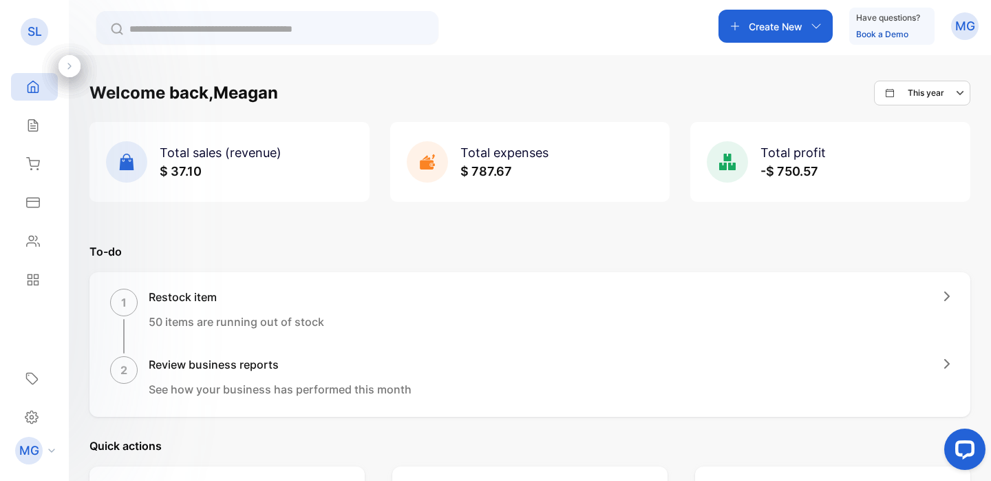
click at [730, 21] on icon "button" at bounding box center [735, 26] width 11 height 11
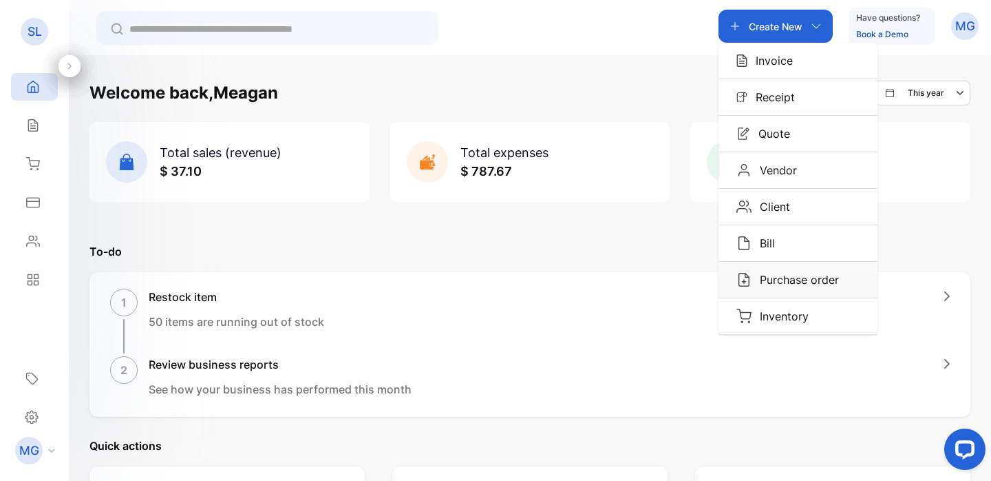
click at [826, 280] on p "Purchase order" at bounding box center [795, 279] width 87 height 17
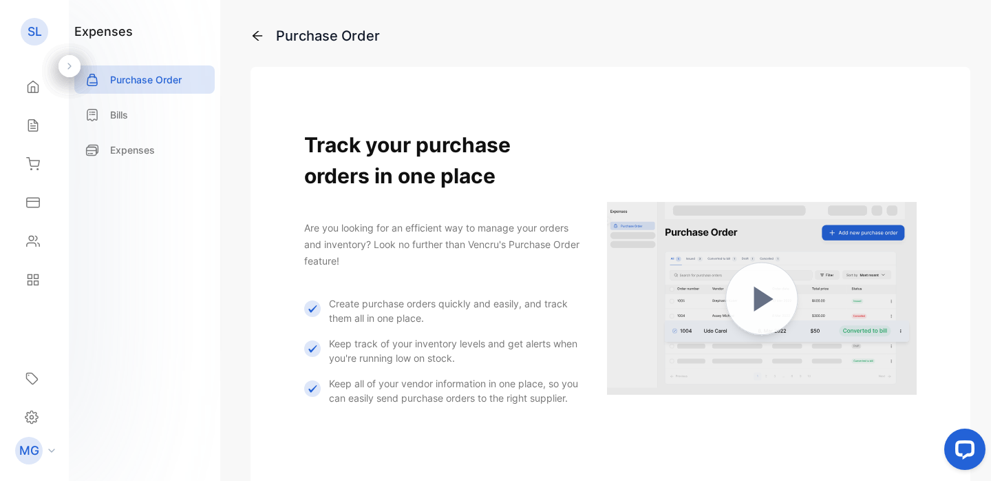
click at [257, 39] on icon at bounding box center [258, 36] width 10 height 10
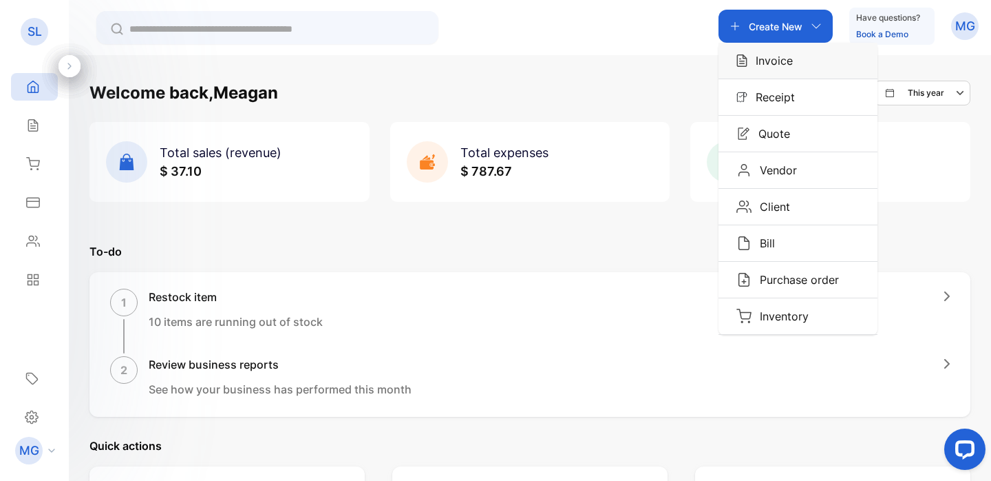
click at [769, 67] on p "Invoice" at bounding box center [770, 60] width 45 height 17
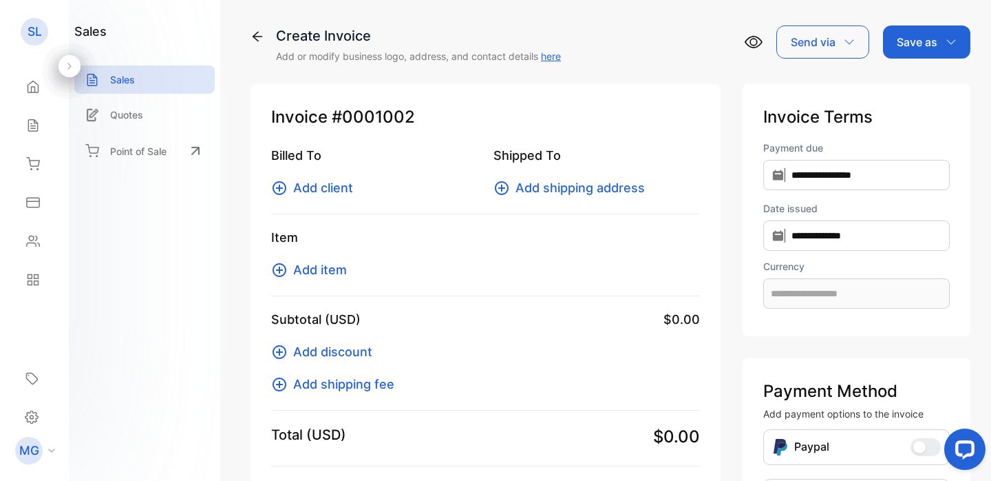
type input "**********"
click at [852, 39] on div "Send via" at bounding box center [823, 41] width 93 height 33
click at [926, 45] on p "Save as" at bounding box center [917, 42] width 41 height 17
click at [926, 46] on p "Save as" at bounding box center [917, 42] width 41 height 17
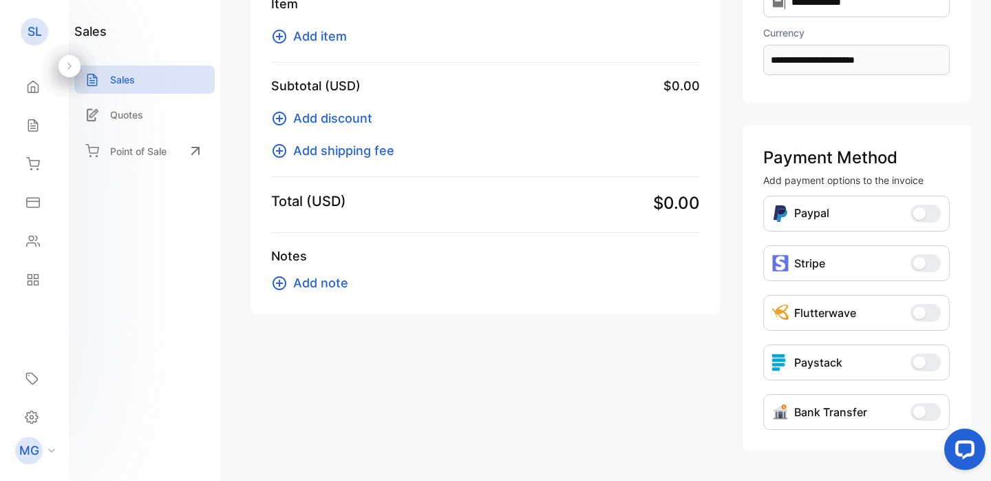
scroll to position [280, 0]
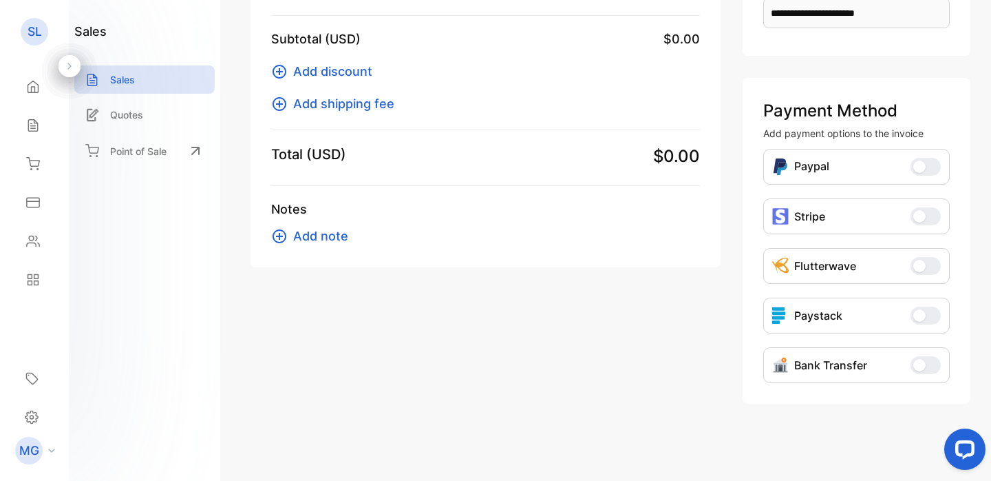
click at [924, 165] on button "Paypal" at bounding box center [926, 167] width 30 height 18
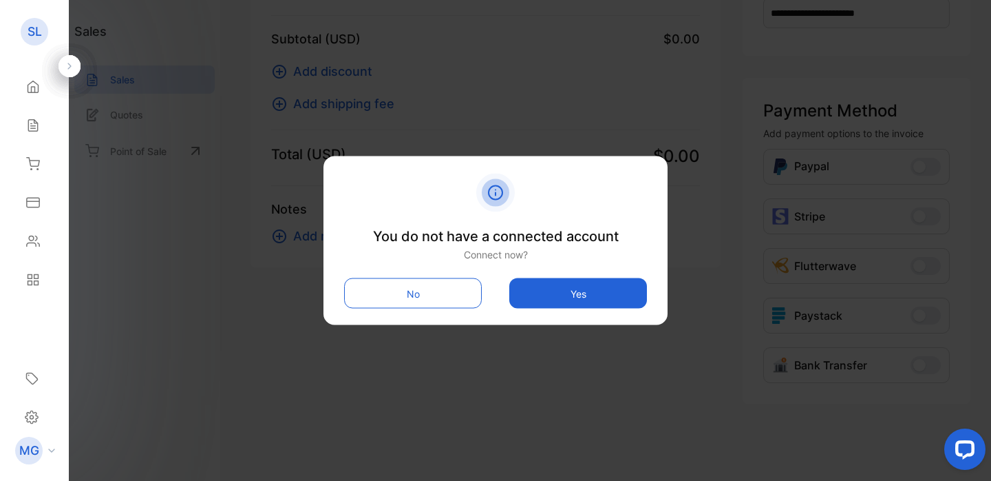
click at [462, 297] on button "No" at bounding box center [413, 293] width 138 height 30
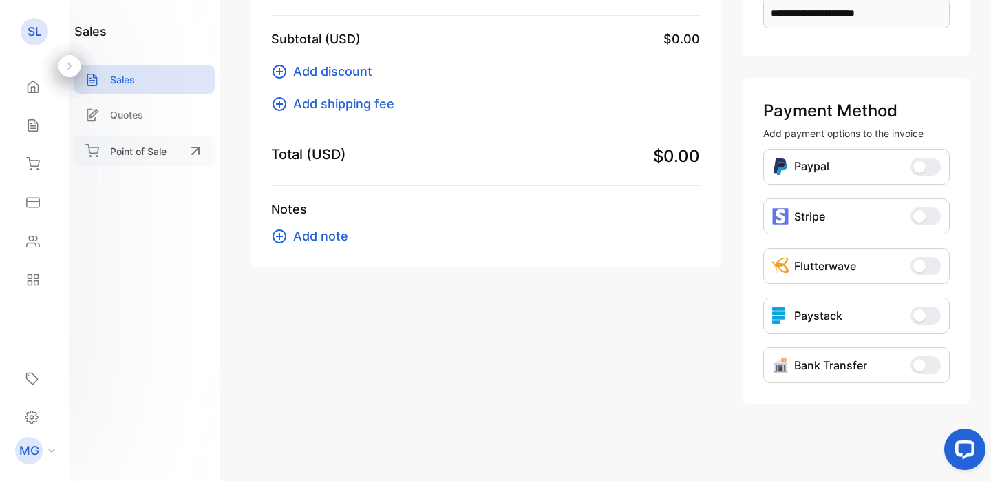
click at [155, 149] on p "Point of Sale" at bounding box center [138, 151] width 56 height 14
